Goal: Task Accomplishment & Management: Use online tool/utility

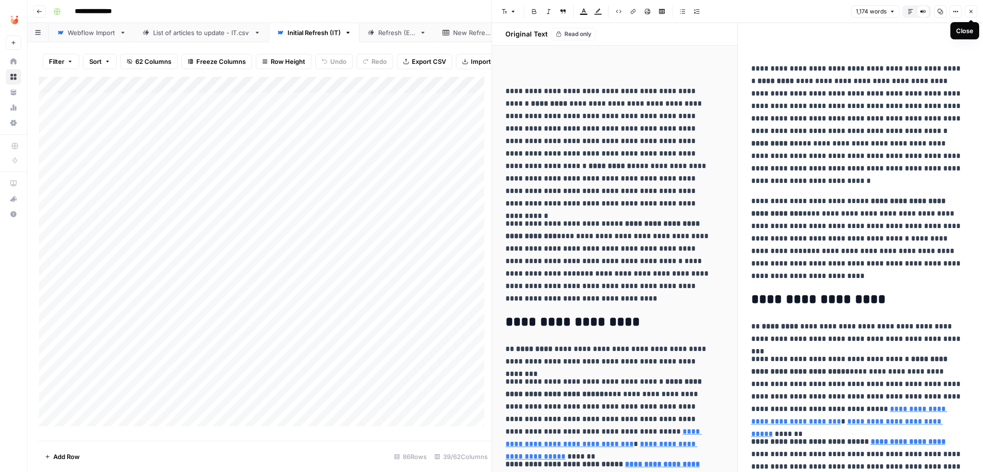
click at [969, 14] on icon "button" at bounding box center [971, 12] width 6 height 6
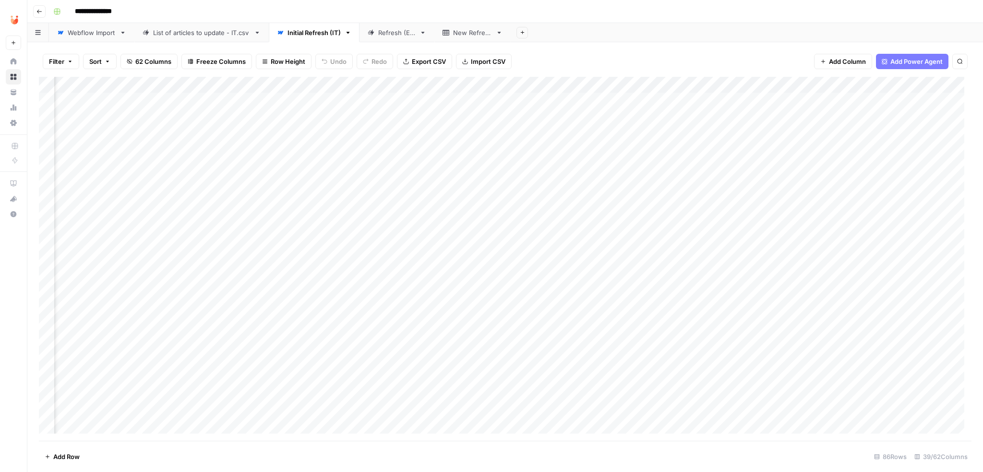
scroll to position [0, 1451]
click at [396, 36] on div "Refresh (ES)" at bounding box center [396, 33] width 37 height 10
click at [520, 98] on div "Add Column" at bounding box center [505, 259] width 932 height 364
click at [520, 117] on div "Add Column" at bounding box center [505, 259] width 932 height 364
click at [518, 132] on div "Add Column" at bounding box center [505, 259] width 932 height 364
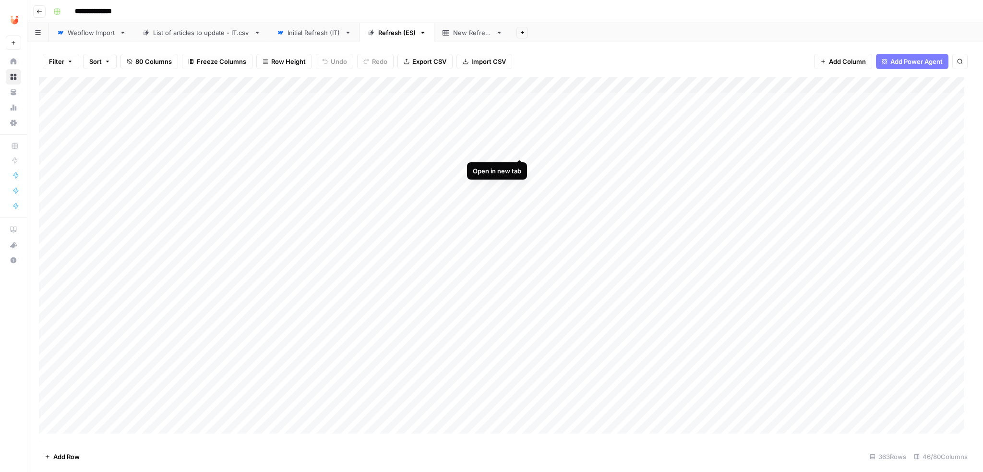
click at [521, 148] on div "Add Column" at bounding box center [505, 259] width 932 height 364
click at [520, 165] on div "Add Column" at bounding box center [505, 259] width 932 height 364
click at [520, 180] on div "Add Column" at bounding box center [505, 259] width 932 height 364
